Goal: Task Accomplishment & Management: Use online tool/utility

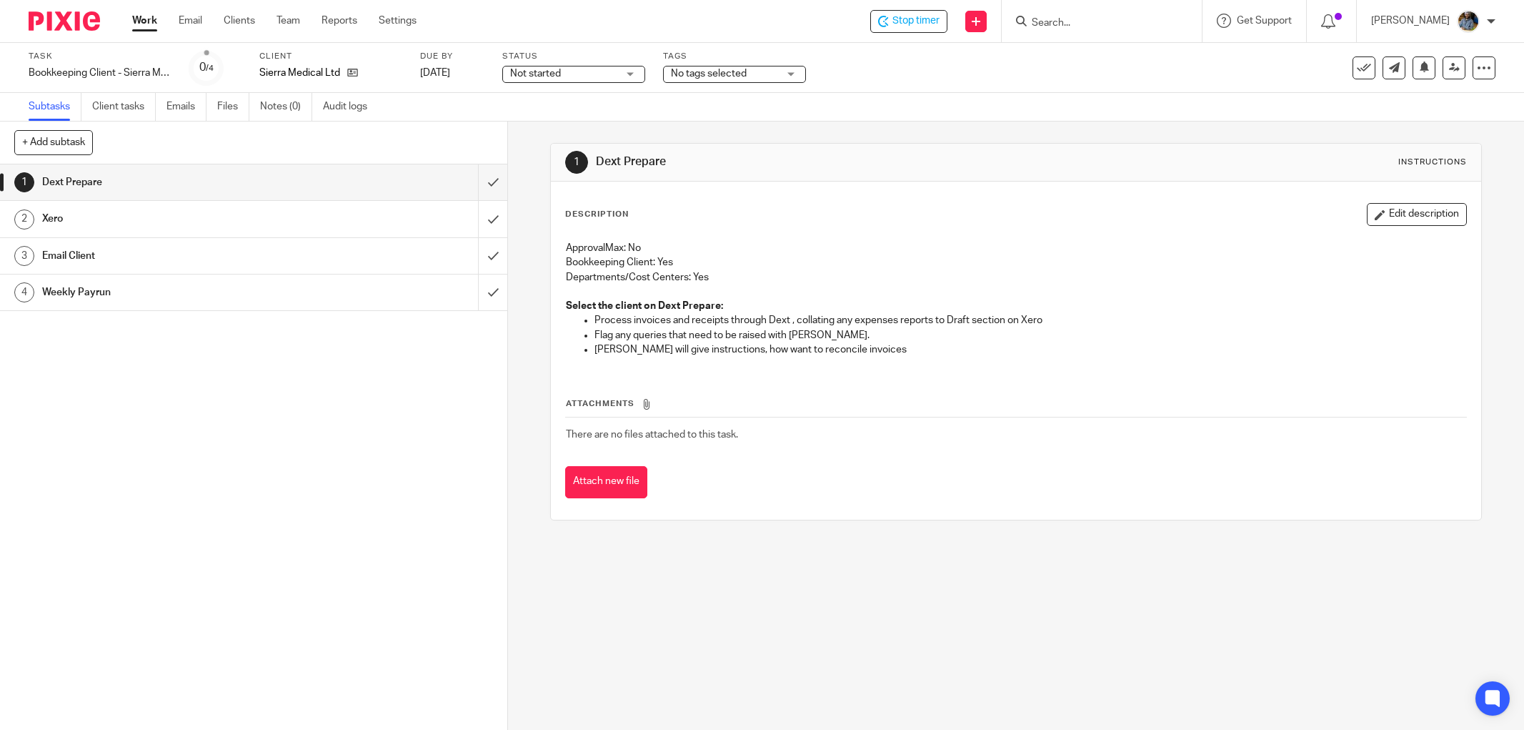
click at [917, 31] on div "Stop timer" at bounding box center [908, 21] width 77 height 23
click at [1383, 73] on link at bounding box center [1394, 67] width 23 height 23
click at [1357, 71] on icon at bounding box center [1364, 68] width 14 height 14
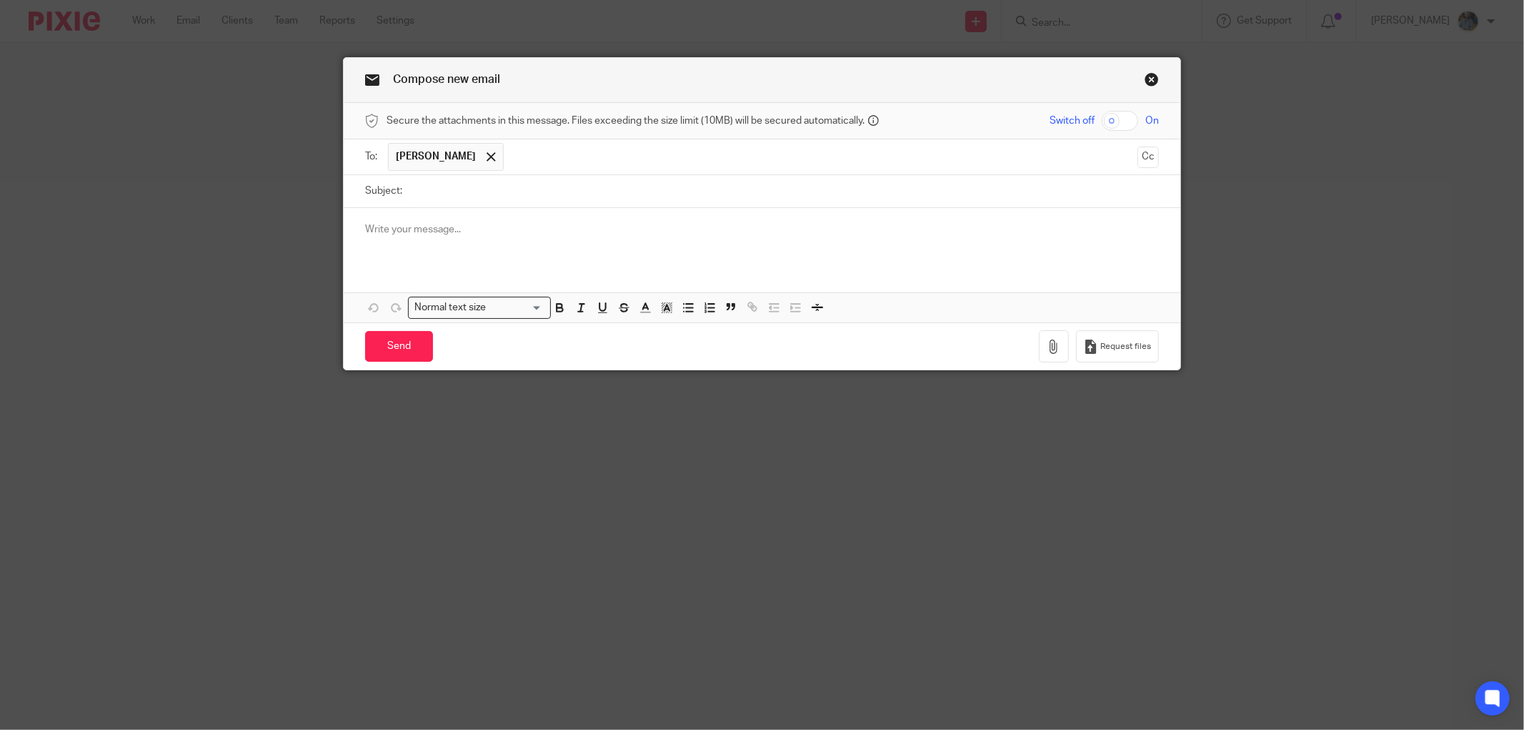
click at [825, 21] on div "Compose new email Secure the attachments in this message. Files exceeding the s…" at bounding box center [762, 365] width 1524 height 730
click at [1145, 76] on link "Close this dialog window" at bounding box center [1152, 81] width 14 height 19
click at [443, 151] on span "Robert Denton" at bounding box center [436, 156] width 80 height 14
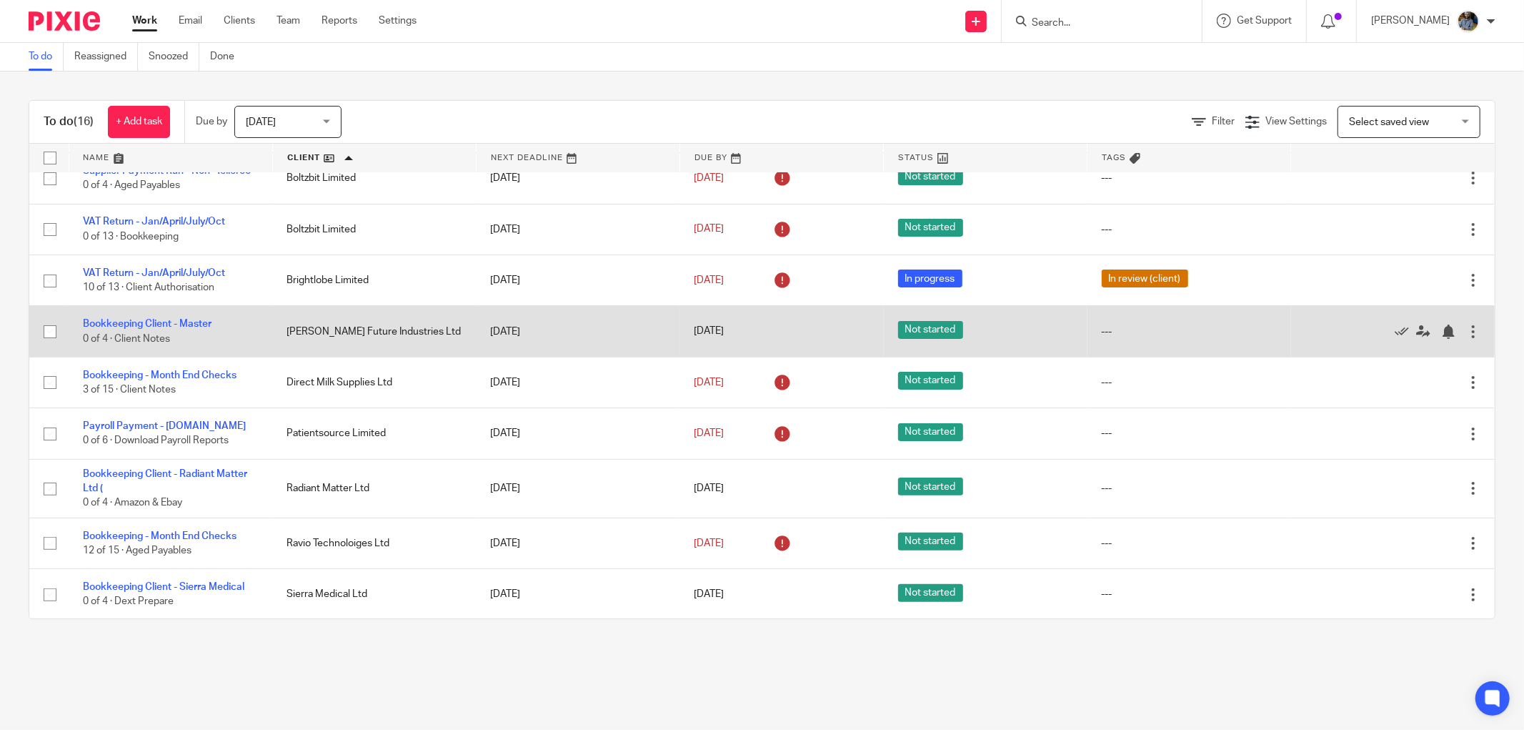
scroll to position [33, 0]
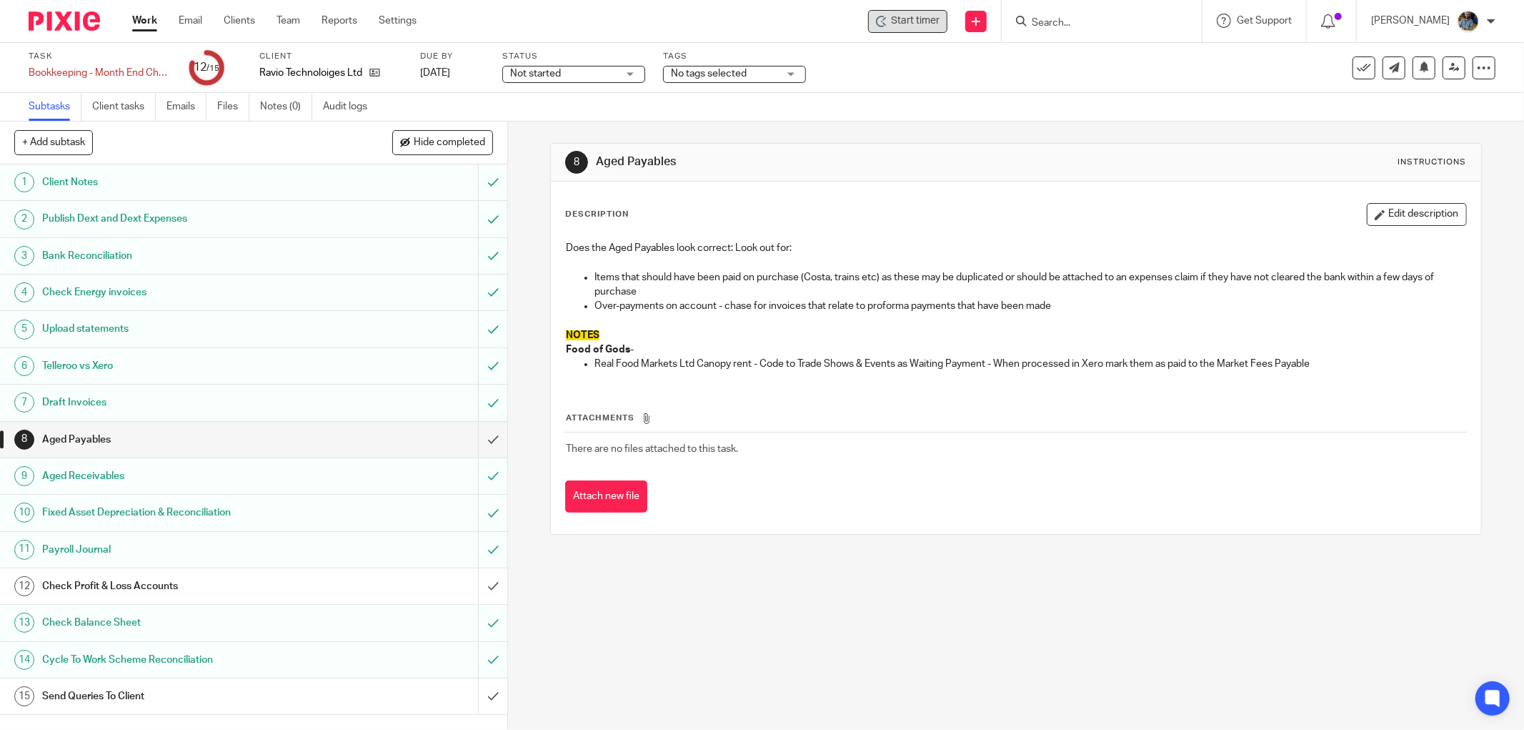
click at [930, 21] on span "Start timer" at bounding box center [915, 21] width 49 height 15
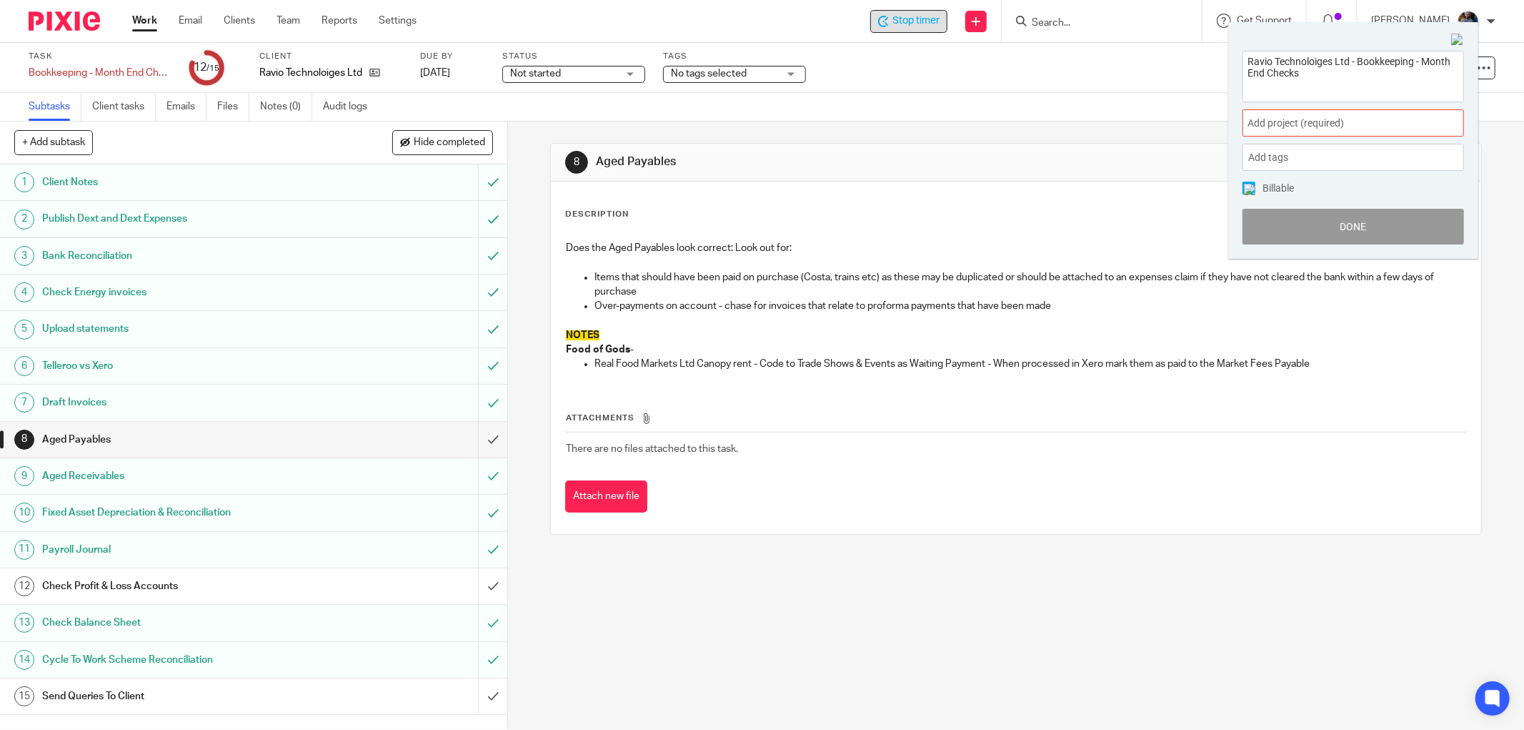
click at [1338, 126] on span "Add project (required) :" at bounding box center [1338, 123] width 180 height 15
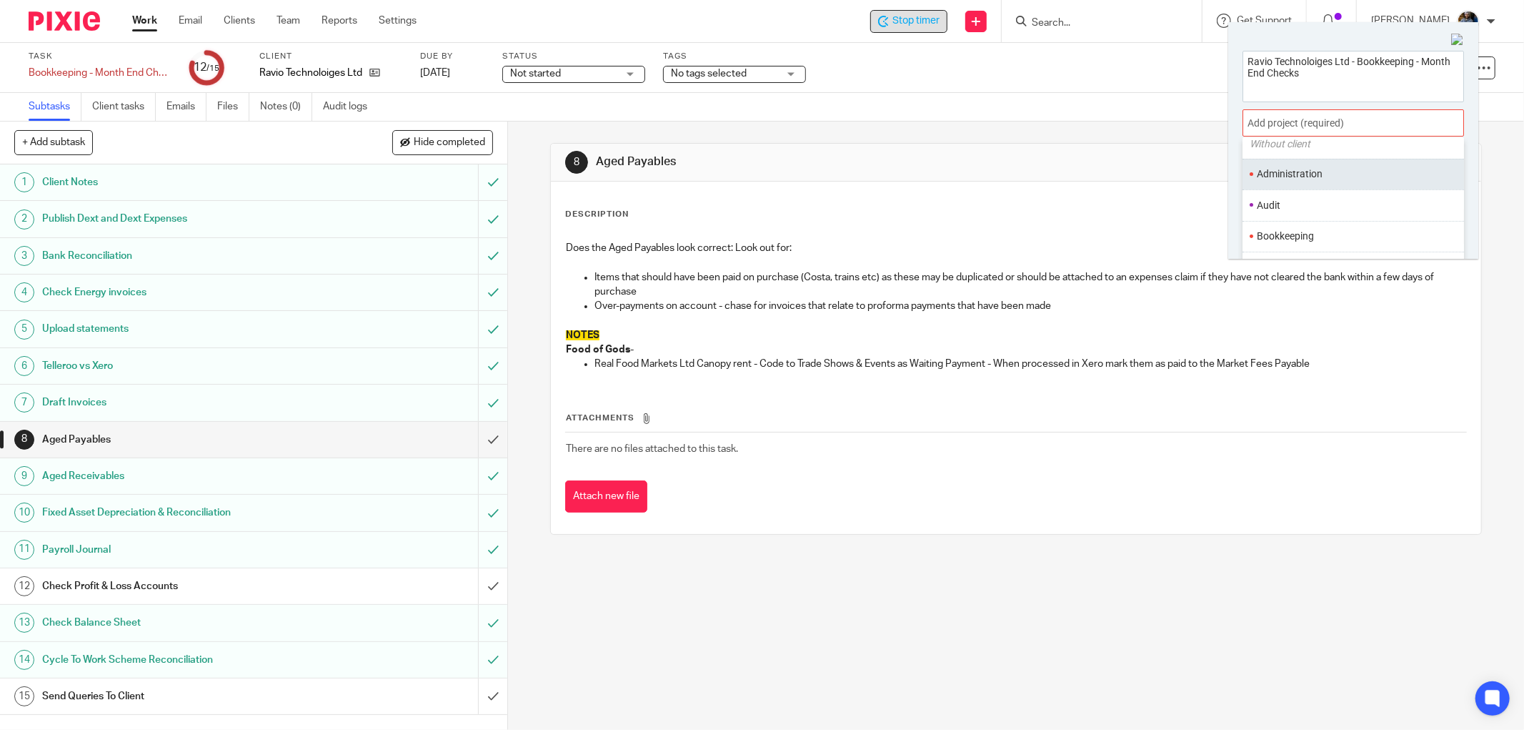
scroll to position [79, 0]
click at [1297, 210] on li "Bookkeeping" at bounding box center [1350, 211] width 186 height 15
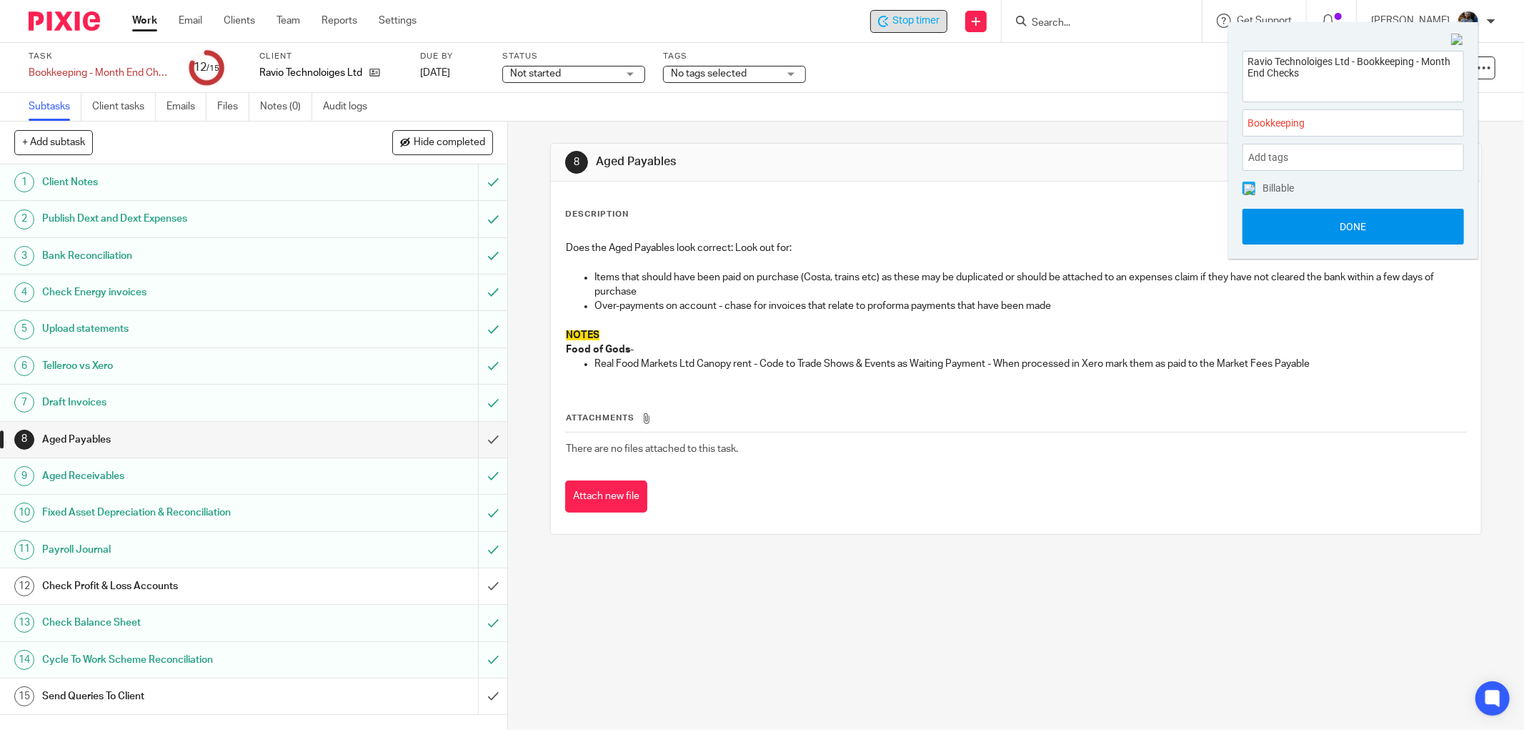
click at [1346, 217] on button "Done" at bounding box center [1354, 227] width 222 height 36
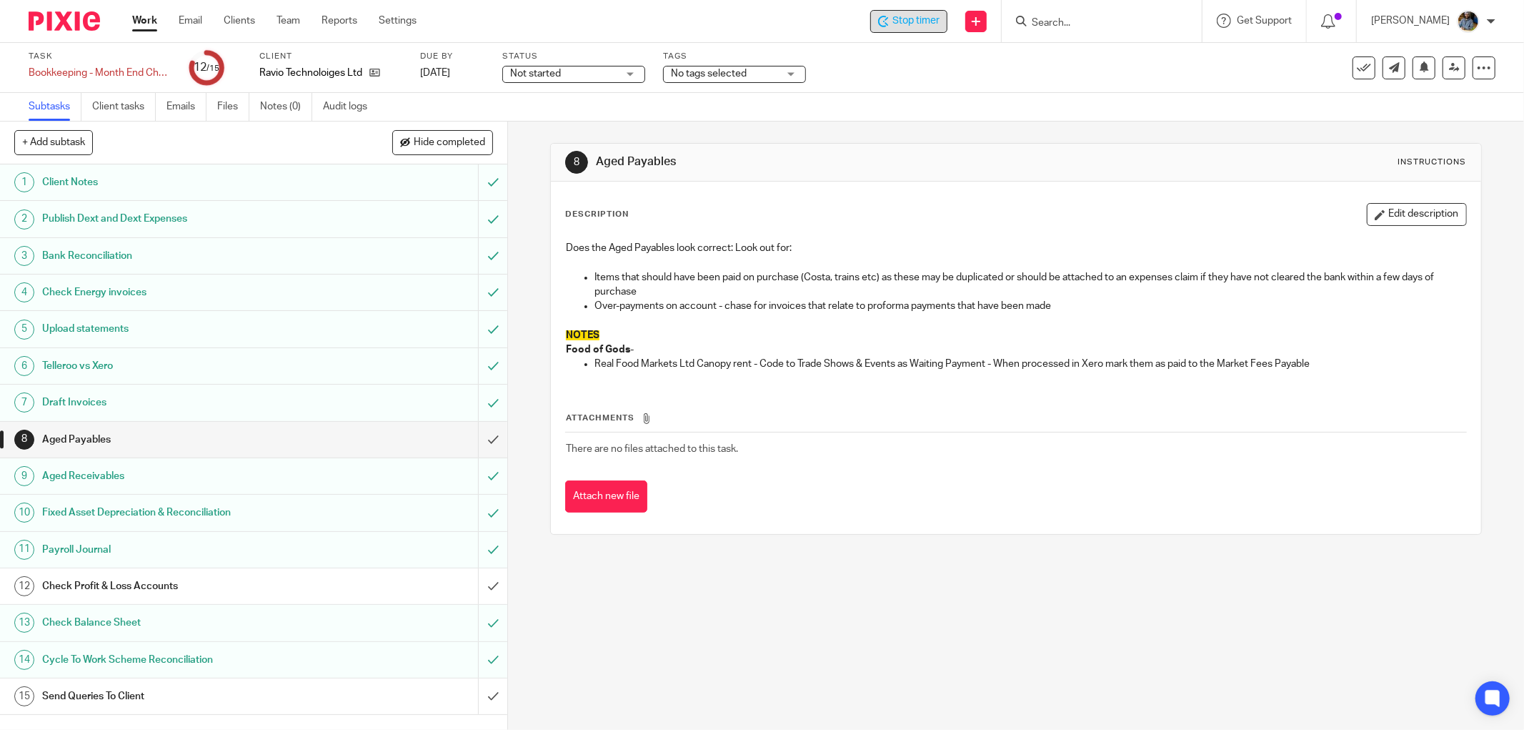
click at [1115, 190] on div "Description Edit description Does the Aged Payables look correct: Look out for:…" at bounding box center [1016, 357] width 930 height 352
click at [745, 217] on div "Description Edit description" at bounding box center [1016, 214] width 902 height 23
